Goal: Task Accomplishment & Management: Use online tool/utility

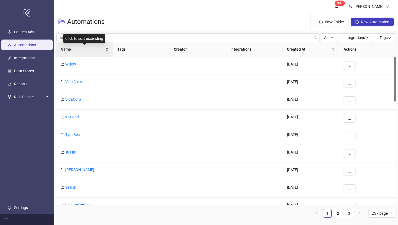
click at [67, 48] on span "Name" at bounding box center [83, 49] width 44 height 6
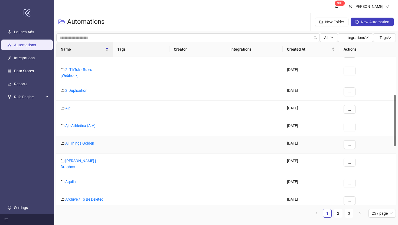
scroll to position [111, 0]
click at [74, 126] on link "Aje Athletica (A.A)" at bounding box center [80, 125] width 30 height 4
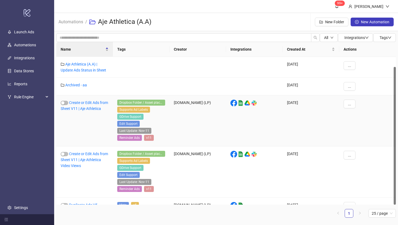
scroll to position [11, 0]
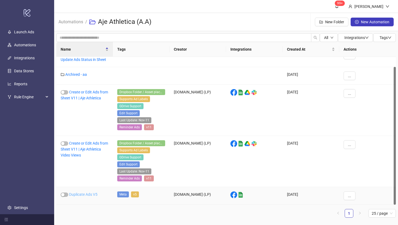
click at [81, 195] on link "Duplicate Ads V5" at bounding box center [83, 194] width 28 height 4
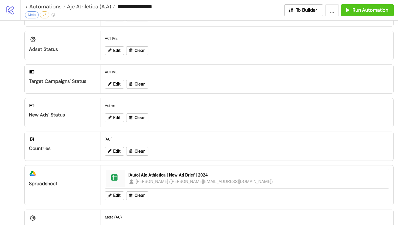
scroll to position [41, 0]
click at [110, 117] on icon at bounding box center [110, 117] width 4 height 4
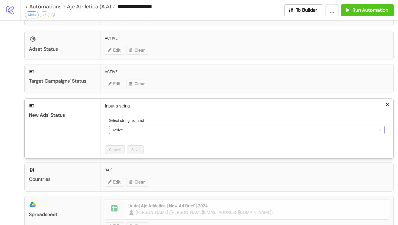
click at [121, 130] on span "Active" at bounding box center [246, 130] width 269 height 8
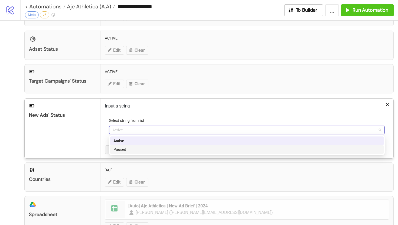
click at [124, 149] on div "Paused" at bounding box center [247, 150] width 267 height 6
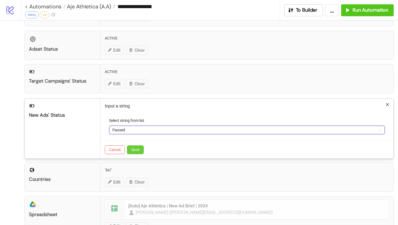
click at [138, 151] on span "Save" at bounding box center [135, 150] width 8 height 4
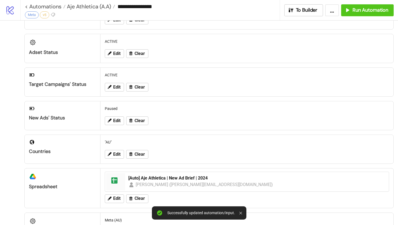
scroll to position [0, 0]
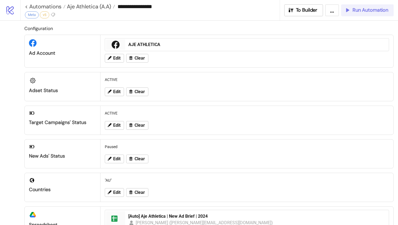
click at [359, 13] on button "Run Automation" at bounding box center [367, 10] width 53 height 12
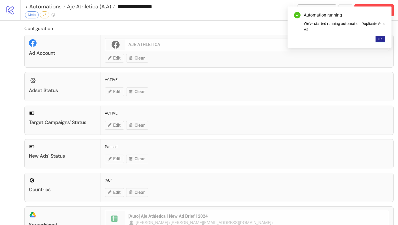
click at [380, 38] on span "OK" at bounding box center [380, 39] width 5 height 4
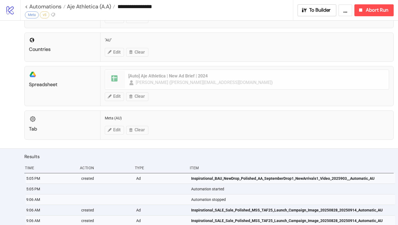
scroll to position [167, 0]
